Goal: Transaction & Acquisition: Purchase product/service

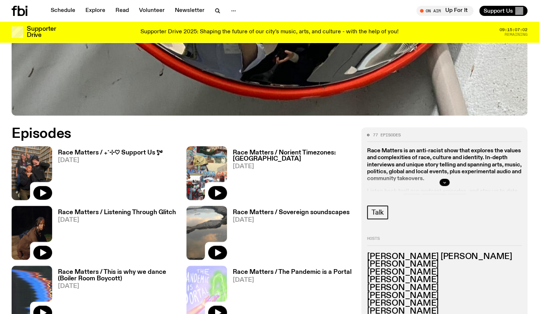
scroll to position [277, 0]
click at [147, 150] on h3 "Race Matters / ₊˚⊹♡ Support Us *ೃ༄" at bounding box center [110, 153] width 104 height 6
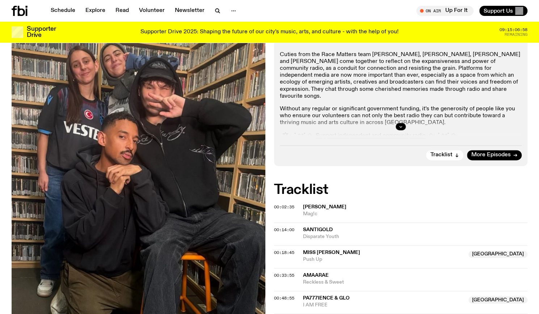
scroll to position [164, 0]
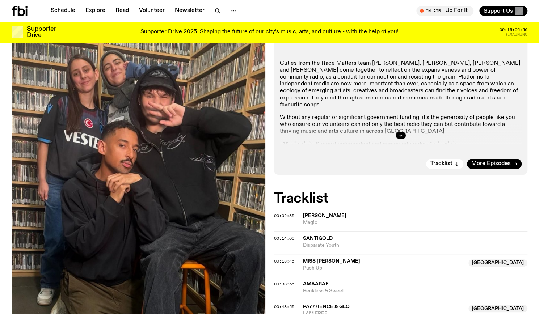
click at [402, 130] on div at bounding box center [401, 135] width 242 height 23
click at [403, 132] on button "button" at bounding box center [401, 135] width 10 height 7
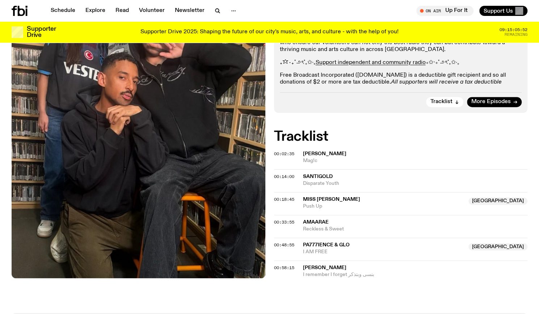
scroll to position [246, 0]
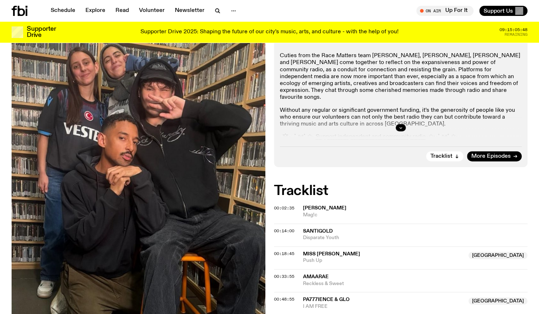
scroll to position [187, 0]
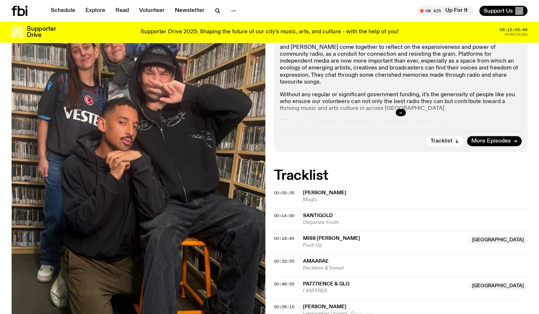
click at [398, 108] on div at bounding box center [401, 112] width 242 height 23
click at [400, 114] on icon "button" at bounding box center [401, 112] width 4 height 4
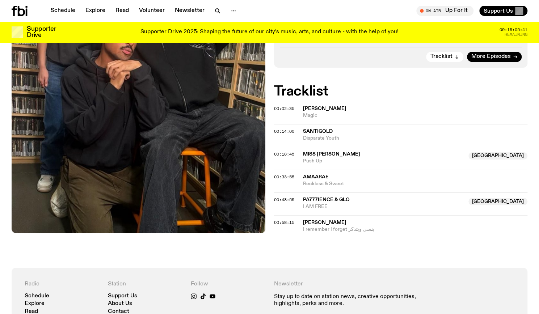
scroll to position [307, 0]
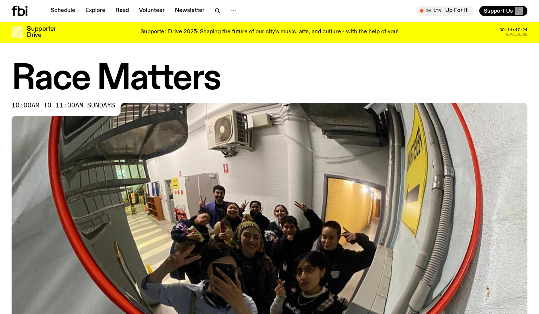
scroll to position [267, 0]
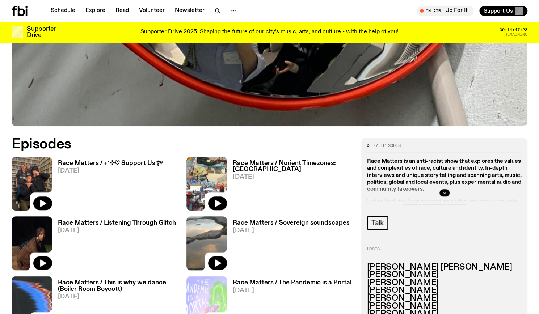
click at [147, 162] on h3 "Race Matters / ₊˚⊹♡ Support Us *ೃ༄" at bounding box center [110, 163] width 104 height 6
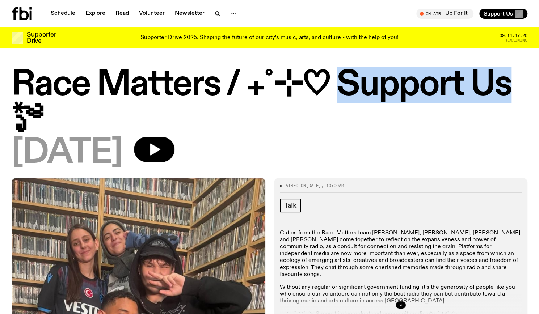
drag, startPoint x: 334, startPoint y: 91, endPoint x: 520, endPoint y: 85, distance: 186.2
click at [520, 85] on h1 "Race Matters / ₊˚⊹♡ Support Us *ೃ༄" at bounding box center [270, 101] width 516 height 65
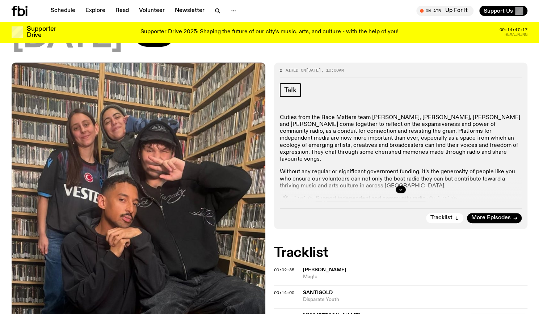
scroll to position [117, 0]
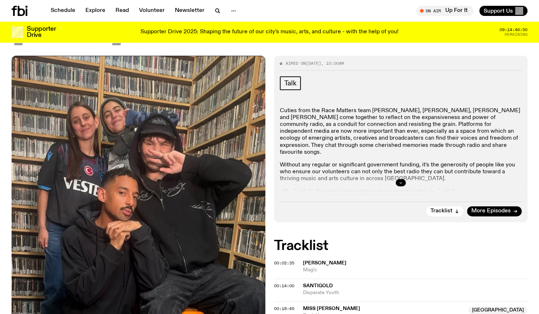
click at [396, 181] on button "button" at bounding box center [401, 182] width 10 height 7
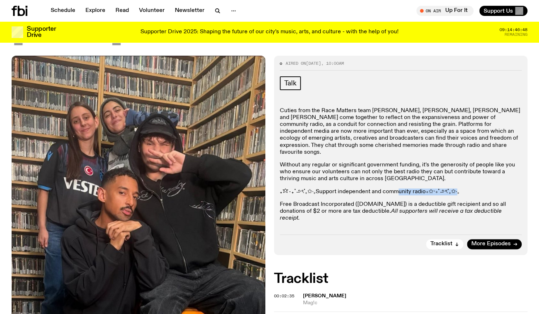
drag, startPoint x: 450, startPoint y: 184, endPoint x: 394, endPoint y: 186, distance: 56.5
click at [394, 189] on p "₊✩‧₊˚౨ৎ˚₊✩‧₊ Support independent and community radio ₊✩‧₊˚౨ৎ˚₊✩‧₊" at bounding box center [401, 192] width 242 height 7
click at [399, 209] on em "All supporters will receive a tax deductible receipt." at bounding box center [391, 215] width 222 height 13
click at [375, 189] on link "Support independent and community radio" at bounding box center [371, 192] width 110 height 6
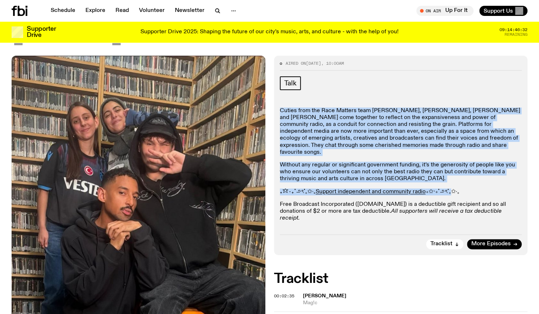
drag, startPoint x: 279, startPoint y: 112, endPoint x: 447, endPoint y: 176, distance: 179.8
click at [447, 176] on div "Aired on 14.09.25 , 10:00am Talk Cuties from the Race Matters team Ethan, Tim, …" at bounding box center [401, 155] width 254 height 199
click at [447, 176] on div "Cuties from the Race Matters team Ethan, Tim, Sara and Aysenur come together to…" at bounding box center [401, 171] width 242 height 127
drag, startPoint x: 393, startPoint y: 174, endPoint x: 278, endPoint y: 110, distance: 132.1
click at [278, 110] on div "Aired on 14.09.25 , 10:00am Talk Cuties from the Race Matters team Ethan, Tim, …" at bounding box center [401, 155] width 254 height 199
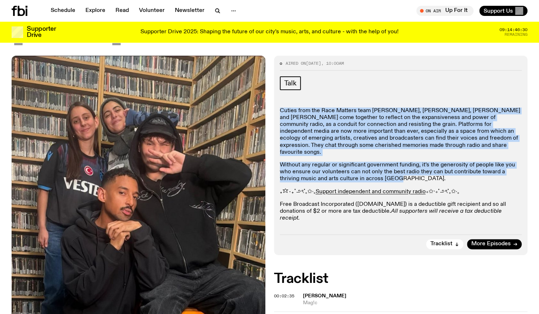
copy div "Cuties from the Race Matters team Ethan, Tim, Sara and Aysenur come together to…"
